Goal: Task Accomplishment & Management: Use online tool/utility

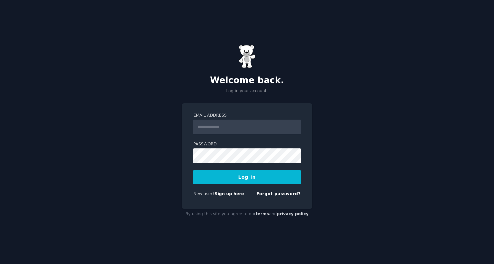
click at [246, 131] on input "Email Address" at bounding box center [246, 126] width 107 height 15
type input "**********"
click at [262, 181] on button "Log In" at bounding box center [246, 177] width 107 height 14
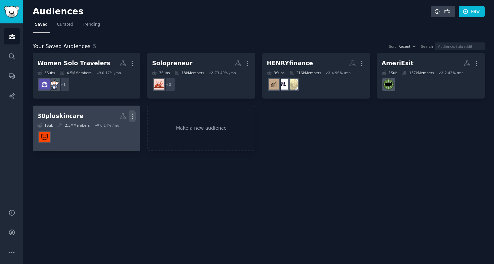
click at [132, 114] on icon "button" at bounding box center [132, 115] width 1 height 5
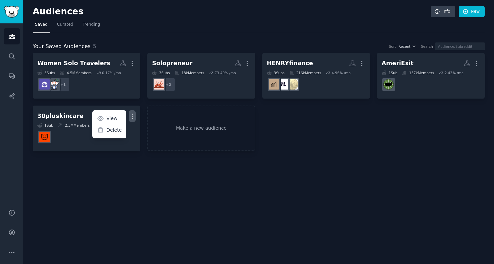
click at [372, 132] on div "Women Solo Travelers More 3 Sub s 4.5M Members 0.17 % /mo + 1 Solopreneur More …" at bounding box center [259, 102] width 452 height 98
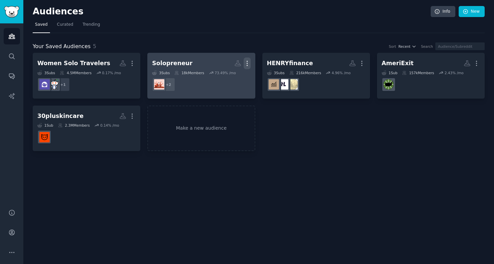
click at [247, 64] on icon "button" at bounding box center [247, 63] width 7 height 7
click at [229, 76] on p "Delete" at bounding box center [228, 77] width 15 height 7
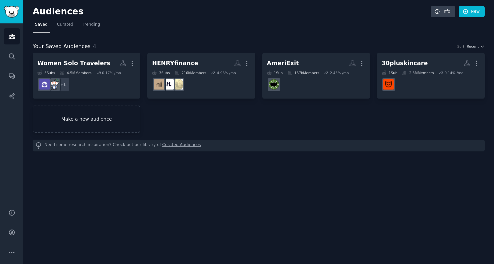
click at [127, 106] on link "Make a new audience" at bounding box center [87, 118] width 108 height 27
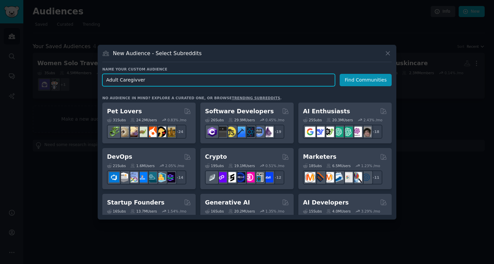
type input "Adult Caregivvers"
click button "Find Communities" at bounding box center [366, 80] width 52 height 12
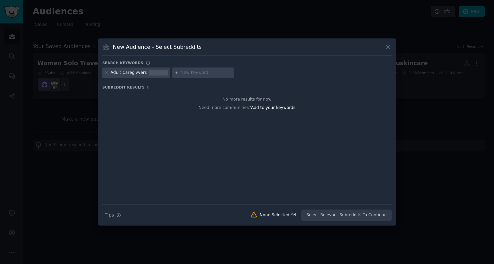
click at [103, 72] on div "New Audience - Select Subreddits Search keywords Adult Caregivvers Subreddit Re…" at bounding box center [247, 131] width 299 height 187
click at [105, 72] on icon at bounding box center [107, 73] width 4 height 4
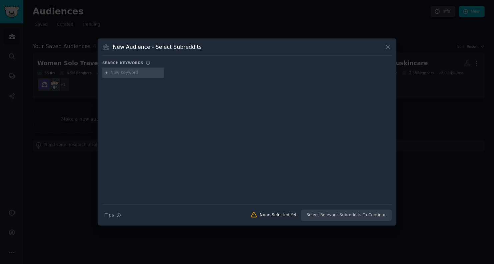
click at [134, 72] on input "text" at bounding box center [136, 73] width 51 height 6
type input "Adult Caregivers"
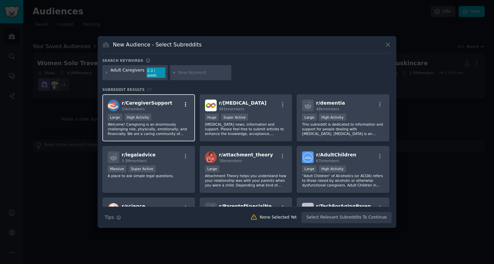
click at [185, 103] on icon "button" at bounding box center [186, 104] width 6 height 6
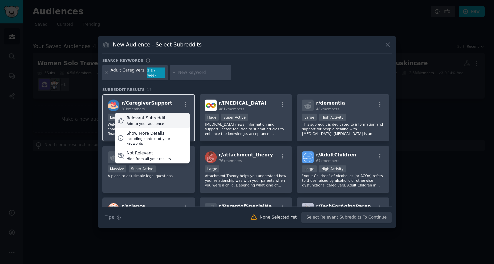
click at [169, 119] on div "Relevant Subreddit Add to your audience" at bounding box center [152, 120] width 75 height 15
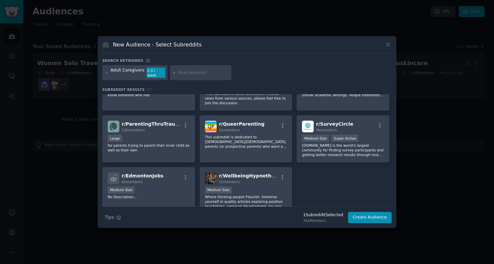
scroll to position [189, 0]
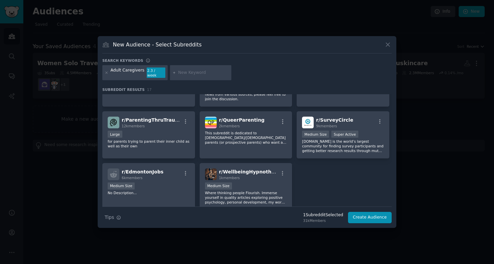
click at [191, 71] on input "text" at bounding box center [203, 73] width 51 height 6
paste input "caregivers"
type input "caregivers"
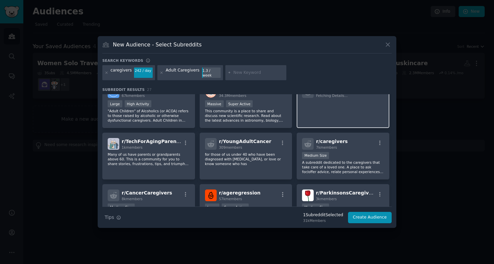
scroll to position [117, 0]
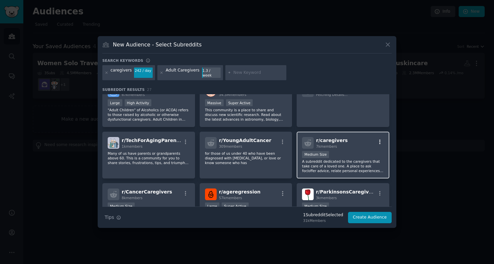
click at [380, 139] on icon "button" at bounding box center [380, 141] width 1 height 5
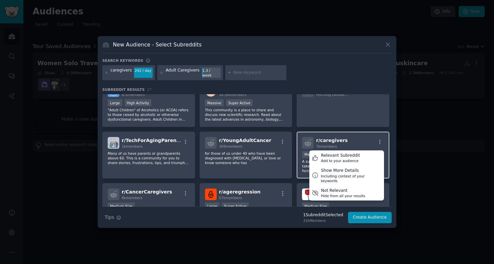
drag, startPoint x: 351, startPoint y: 153, endPoint x: 334, endPoint y: 133, distance: 26.4
click at [351, 153] on div "Relevant Subreddit" at bounding box center [340, 155] width 39 height 6
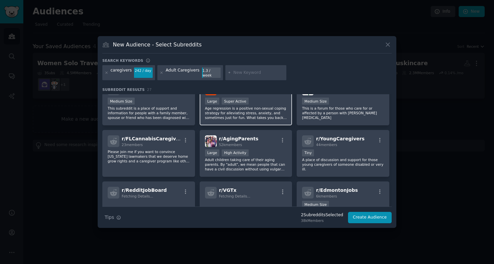
scroll to position [226, 0]
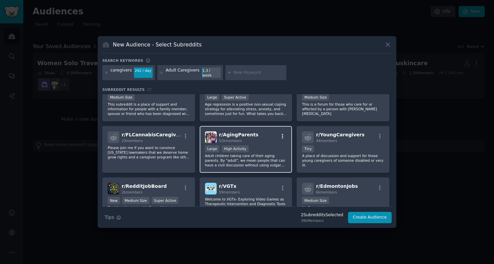
click at [282, 133] on icon "button" at bounding box center [283, 136] width 6 height 6
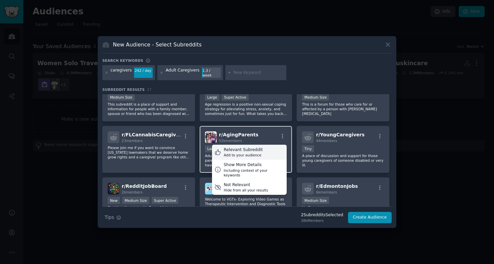
click at [257, 152] on div "Add to your audience" at bounding box center [243, 154] width 39 height 5
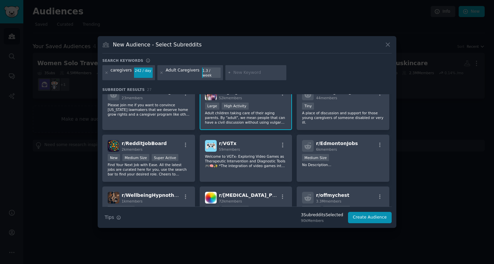
scroll to position [269, 0]
click at [388, 215] on button "Create Audience" at bounding box center [370, 216] width 44 height 11
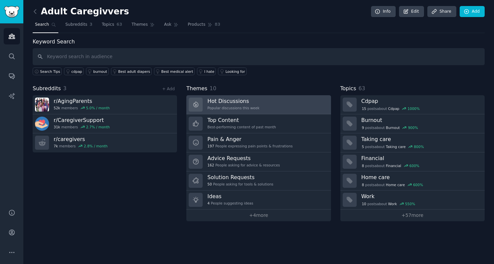
click at [250, 109] on div "Popular discussions this week" at bounding box center [233, 107] width 52 height 5
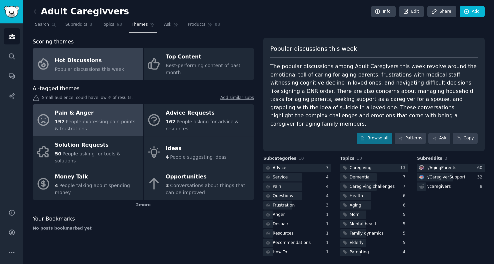
click at [102, 109] on div "Pain & Anger" at bounding box center [97, 113] width 85 height 11
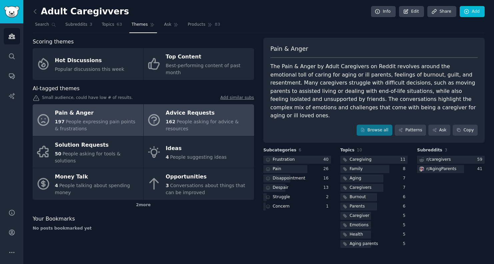
click at [234, 118] on div "162 People asking for advice & resources" at bounding box center [208, 125] width 85 height 14
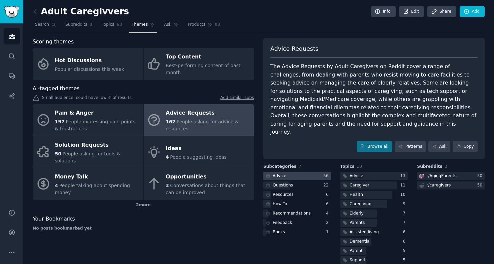
click at [308, 172] on div at bounding box center [298, 176] width 68 height 8
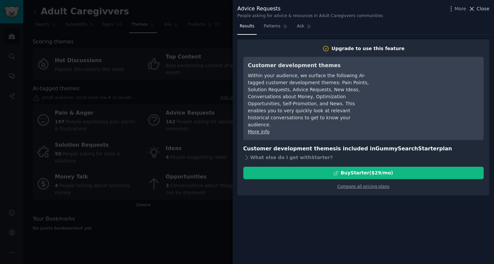
click at [486, 10] on span "Close" at bounding box center [483, 8] width 13 height 7
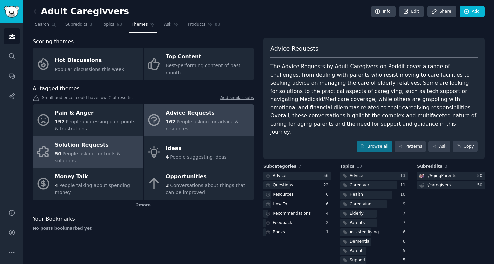
click at [121, 153] on span "People asking for tools & solutions" at bounding box center [88, 157] width 66 height 12
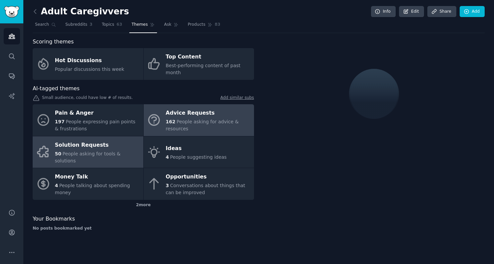
click at [178, 118] on div "162 People asking for advice & resources" at bounding box center [208, 125] width 85 height 14
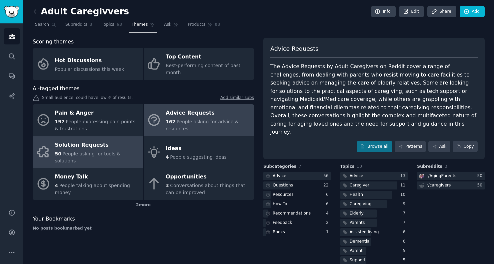
drag, startPoint x: 118, startPoint y: 147, endPoint x: 124, endPoint y: 147, distance: 5.3
click at [118, 147] on div "Solution Requests" at bounding box center [97, 144] width 85 height 11
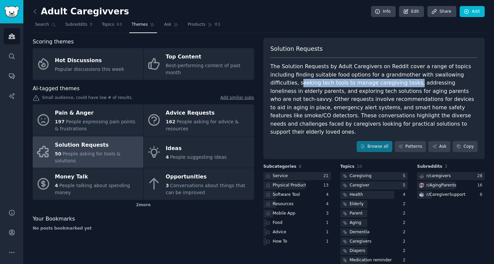
drag, startPoint x: 450, startPoint y: 75, endPoint x: 361, endPoint y: 85, distance: 89.9
click at [361, 85] on div "The Solution Requests by Adult Caregivers on Reddit cover a range of topics inc…" at bounding box center [374, 99] width 207 height 74
click at [299, 190] on div "Software Tool" at bounding box center [298, 194] width 68 height 8
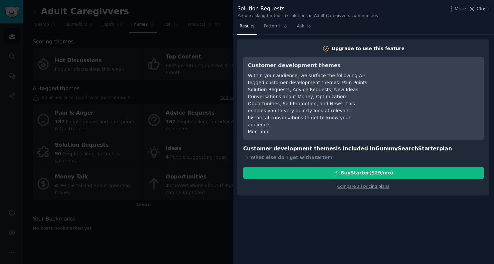
click at [196, 177] on div at bounding box center [247, 132] width 494 height 264
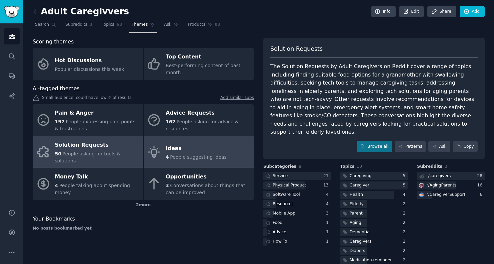
click at [240, 150] on link "Ideas 4 People suggesting ideas" at bounding box center [199, 152] width 111 height 32
